Goal: Navigation & Orientation: Go to known website

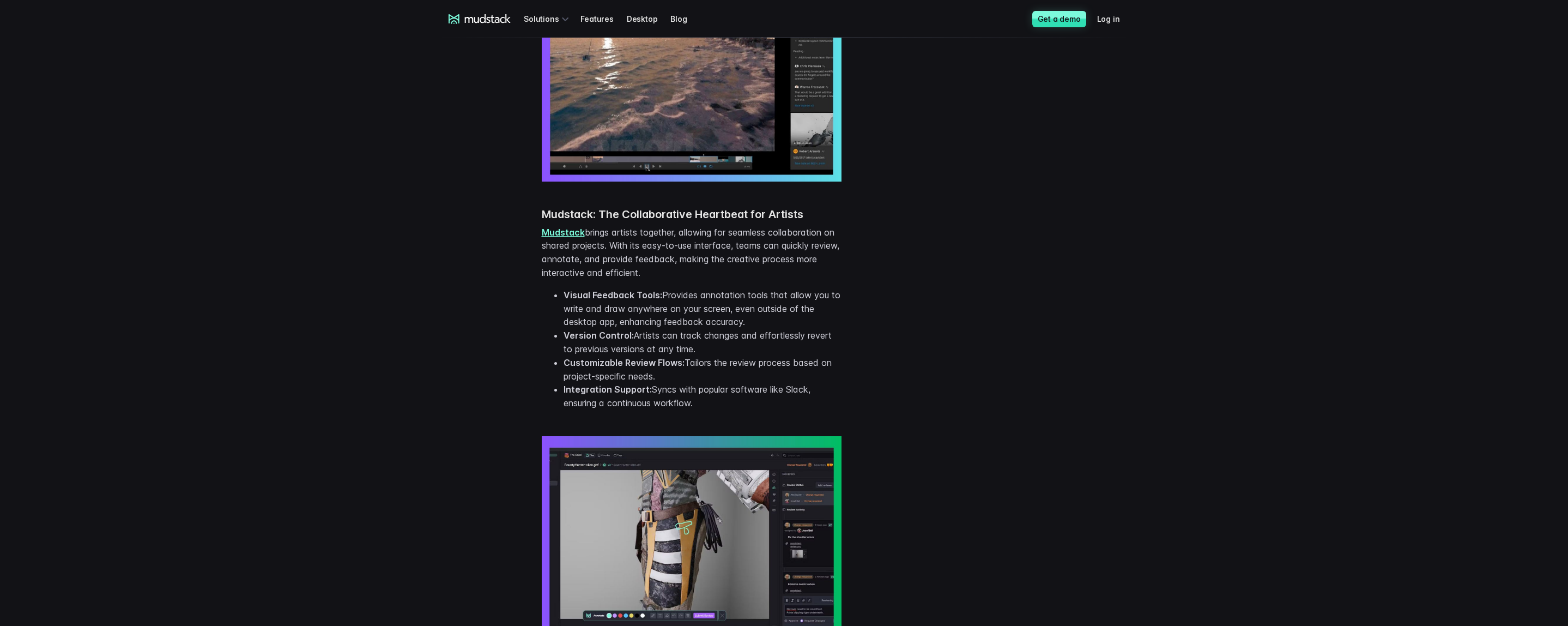
scroll to position [1014, 0]
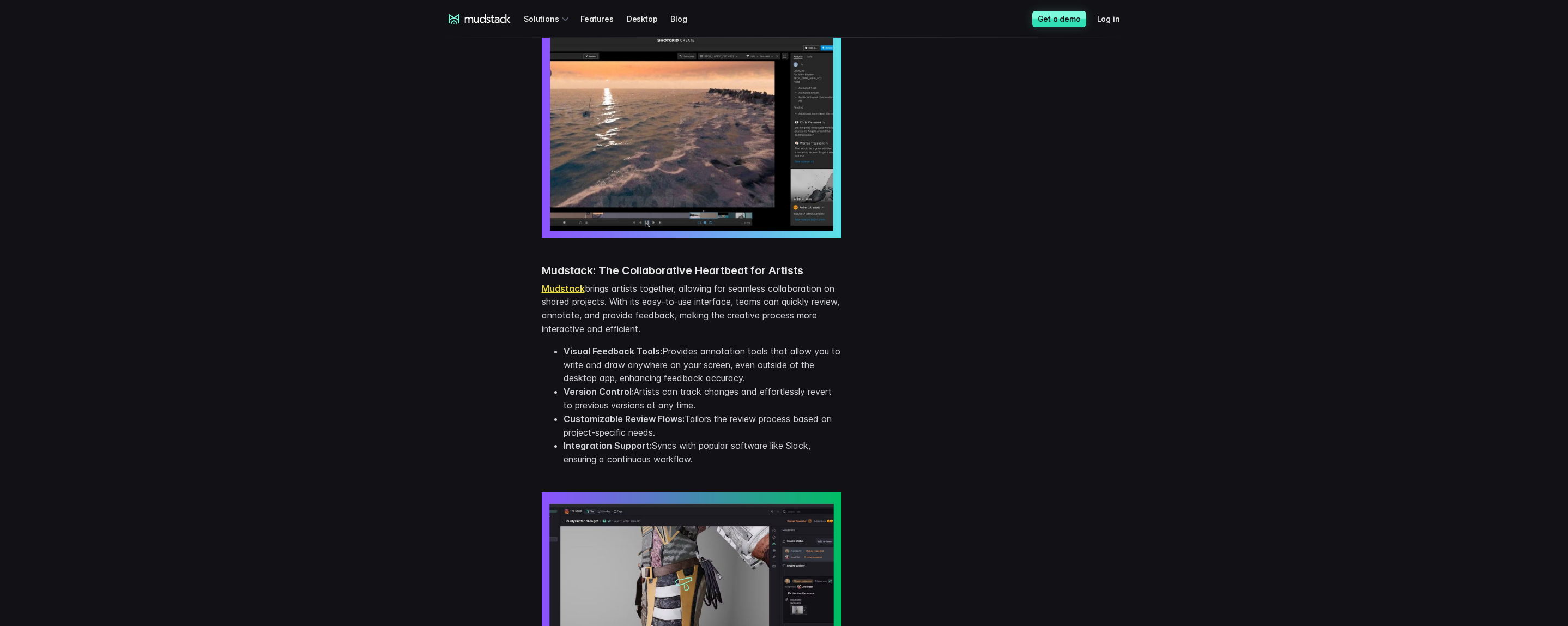
click at [582, 289] on link "Mudstack" at bounding box center [563, 289] width 43 height 11
